Goal: Transaction & Acquisition: Obtain resource

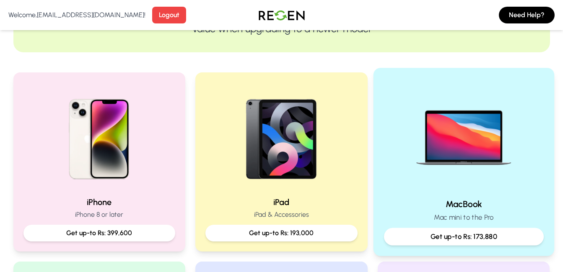
scroll to position [109, 0]
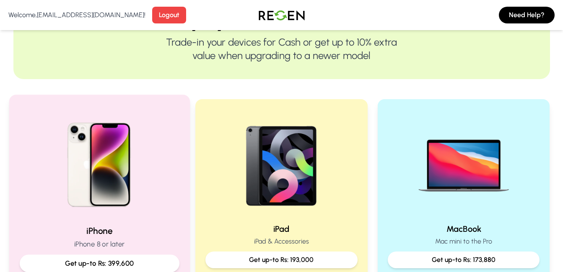
click at [128, 259] on p "Get up-to Rs: 399,600" at bounding box center [98, 264] width 145 height 10
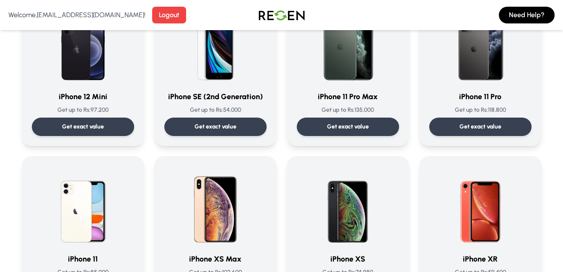
scroll to position [879, 0]
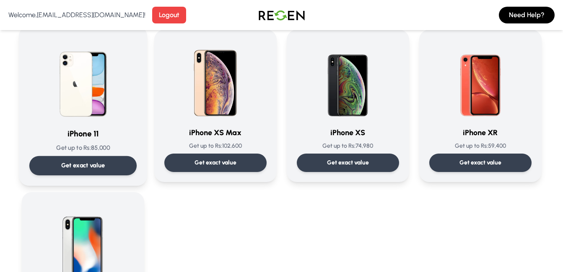
click at [121, 141] on div "iPhone 11 Get up to Rs: 85,000 Get exact value" at bounding box center [82, 105] width 107 height 139
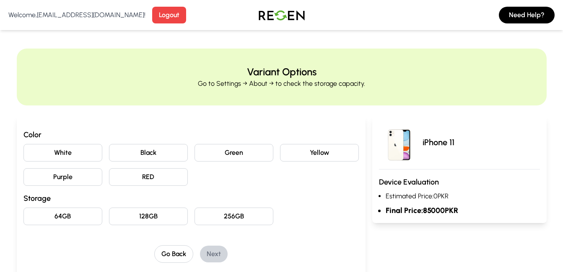
click at [147, 218] on button "128GB" at bounding box center [148, 217] width 79 height 18
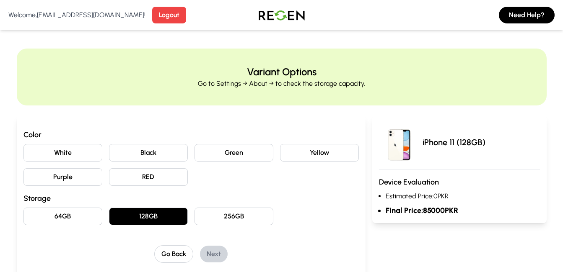
click at [67, 216] on button "64GB" at bounding box center [62, 217] width 79 height 18
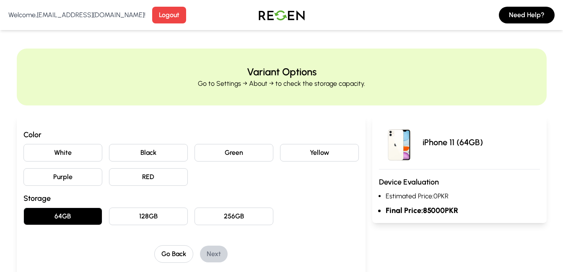
click at [204, 215] on button "256GB" at bounding box center [233, 217] width 79 height 18
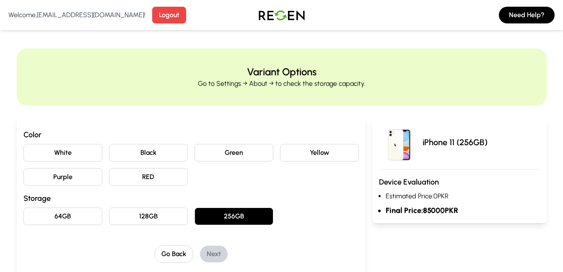
click at [155, 211] on button "128GB" at bounding box center [148, 217] width 79 height 18
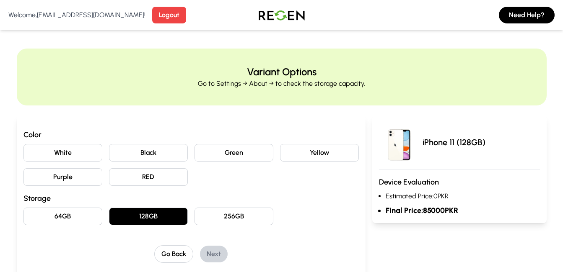
drag, startPoint x: 64, startPoint y: 202, endPoint x: 70, endPoint y: 213, distance: 12.6
click at [64, 203] on h3 "Storage" at bounding box center [190, 199] width 335 height 12
click at [70, 213] on button "64GB" at bounding box center [62, 217] width 79 height 18
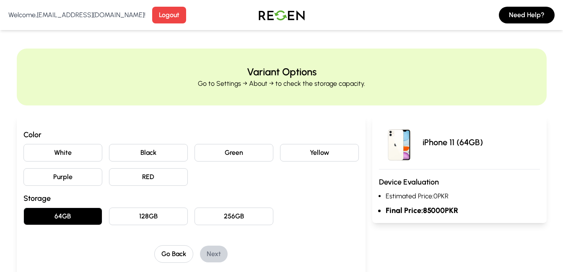
click at [164, 221] on button "128GB" at bounding box center [148, 217] width 79 height 18
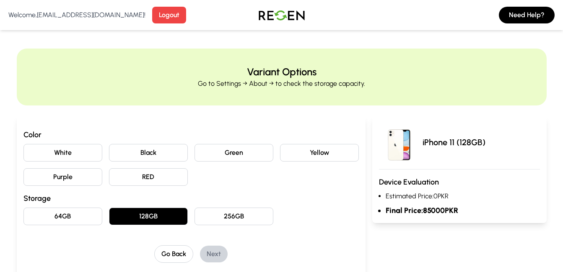
click at [238, 214] on button "256GB" at bounding box center [233, 217] width 79 height 18
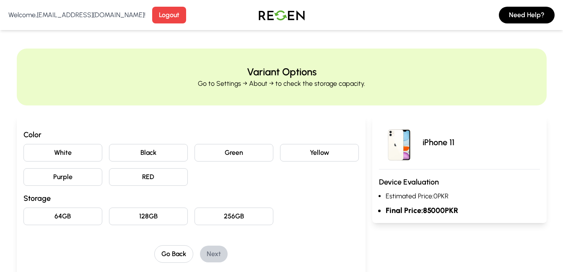
click at [152, 209] on button "128GB" at bounding box center [148, 217] width 79 height 18
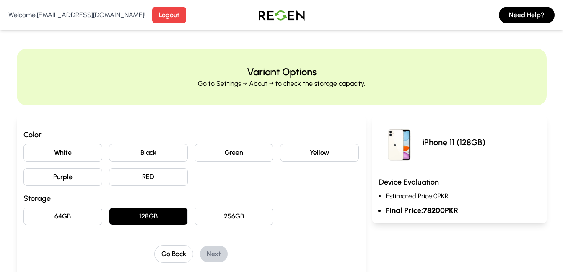
click at [82, 220] on button "64GB" at bounding box center [62, 217] width 79 height 18
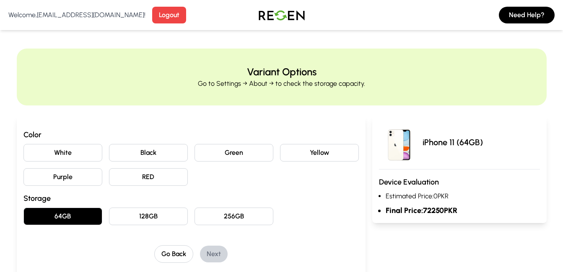
click at [241, 219] on button "256GB" at bounding box center [233, 217] width 79 height 18
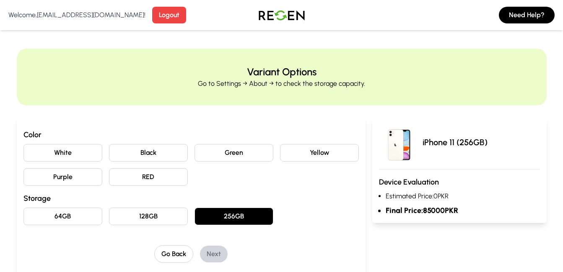
click at [173, 220] on button "128GB" at bounding box center [148, 217] width 79 height 18
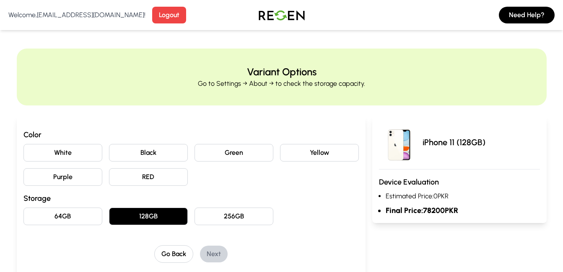
click at [241, 218] on button "256GB" at bounding box center [233, 217] width 79 height 18
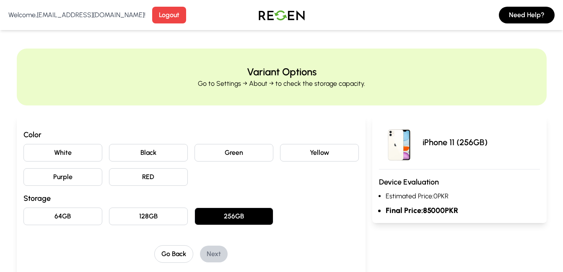
click at [140, 216] on button "128GB" at bounding box center [148, 217] width 79 height 18
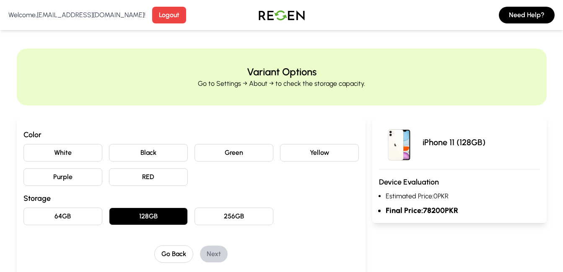
click at [64, 220] on button "64GB" at bounding box center [62, 217] width 79 height 18
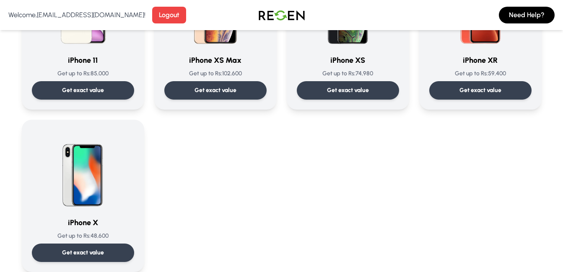
scroll to position [977, 0]
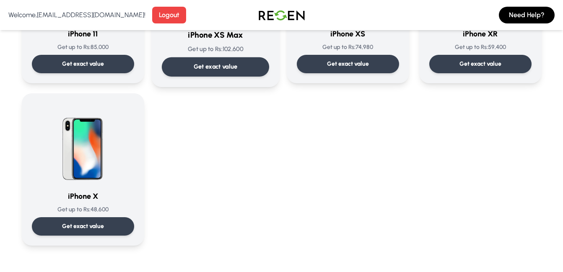
click at [233, 70] on p "Get exact value" at bounding box center [215, 66] width 44 height 9
